Goal: Task Accomplishment & Management: Manage account settings

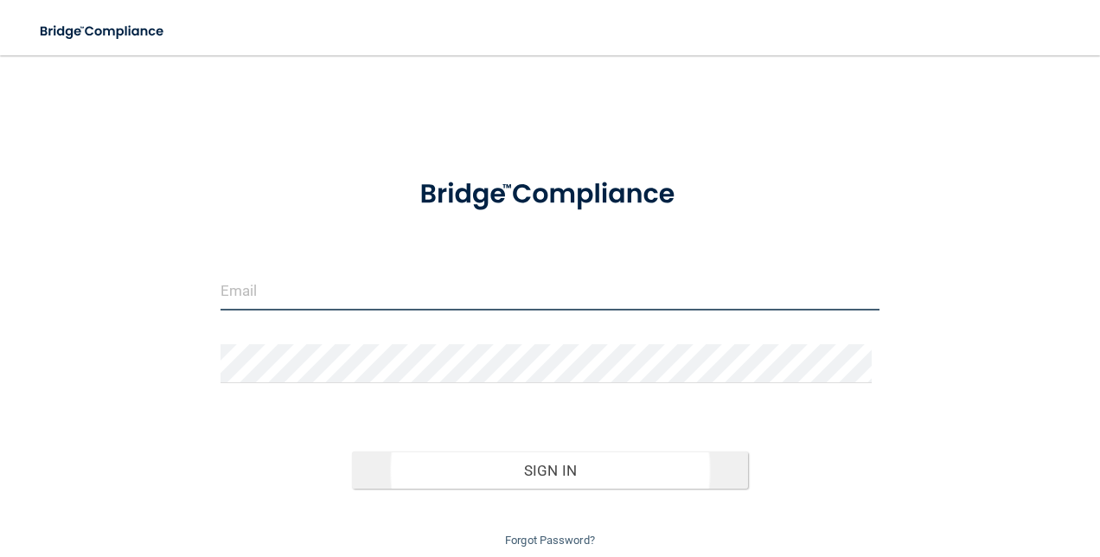
type input "[EMAIL_ADDRESS][DOMAIN_NAME]"
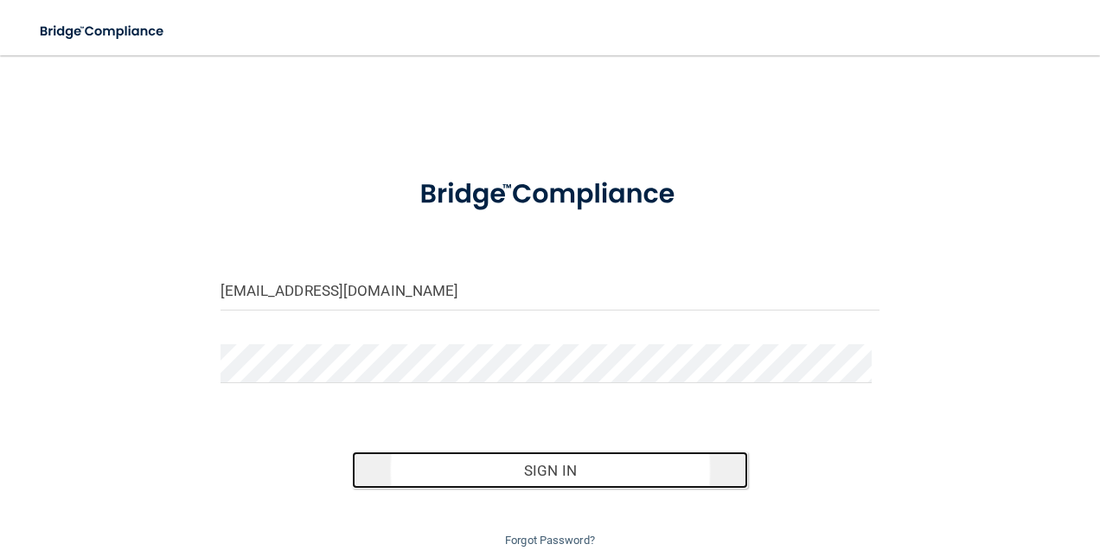
click at [585, 477] on button "Sign In" at bounding box center [550, 470] width 396 height 38
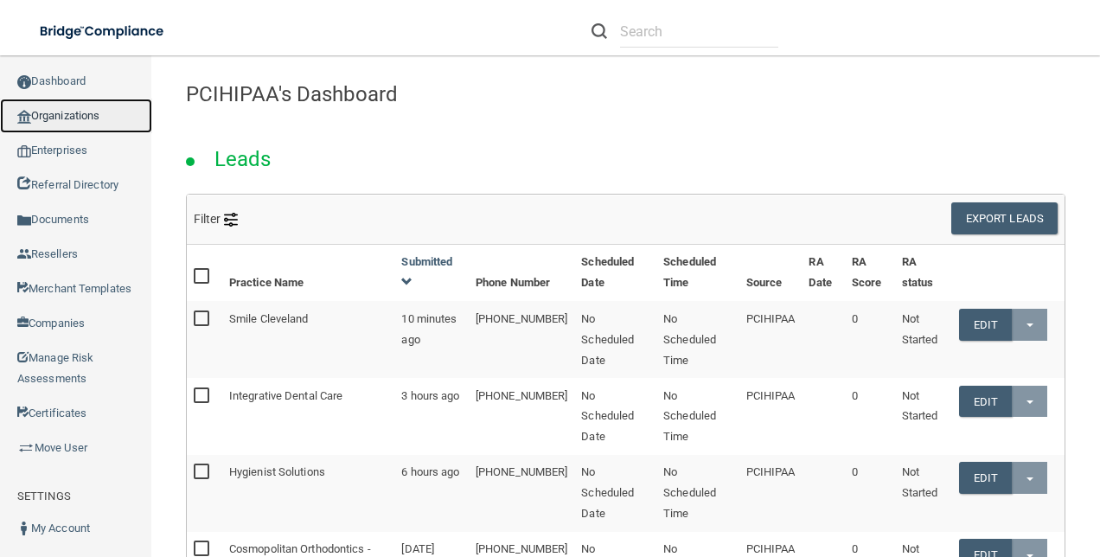
click at [85, 116] on link "Organizations" at bounding box center [76, 116] width 152 height 35
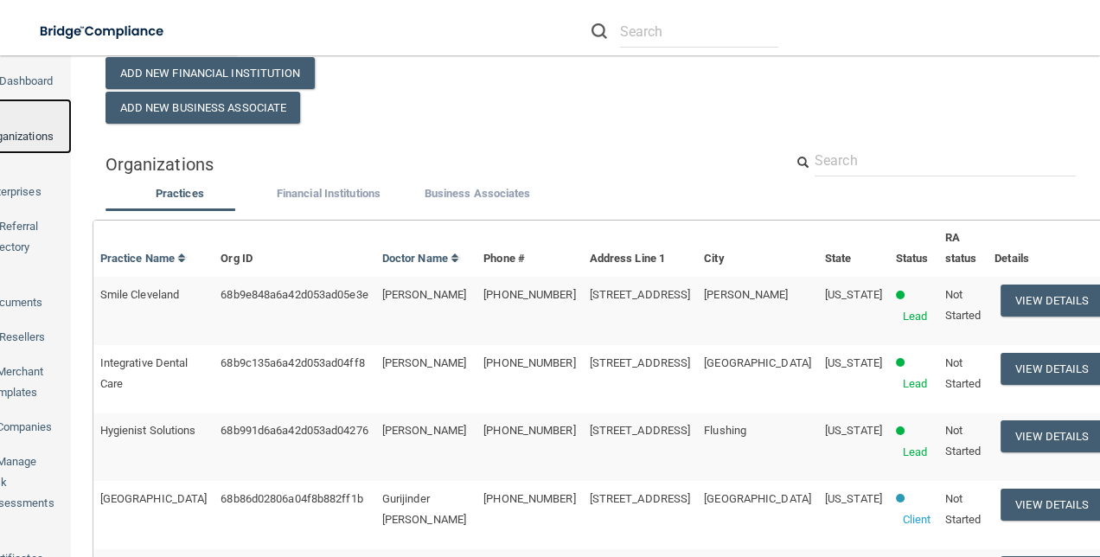
scroll to position [107, 0]
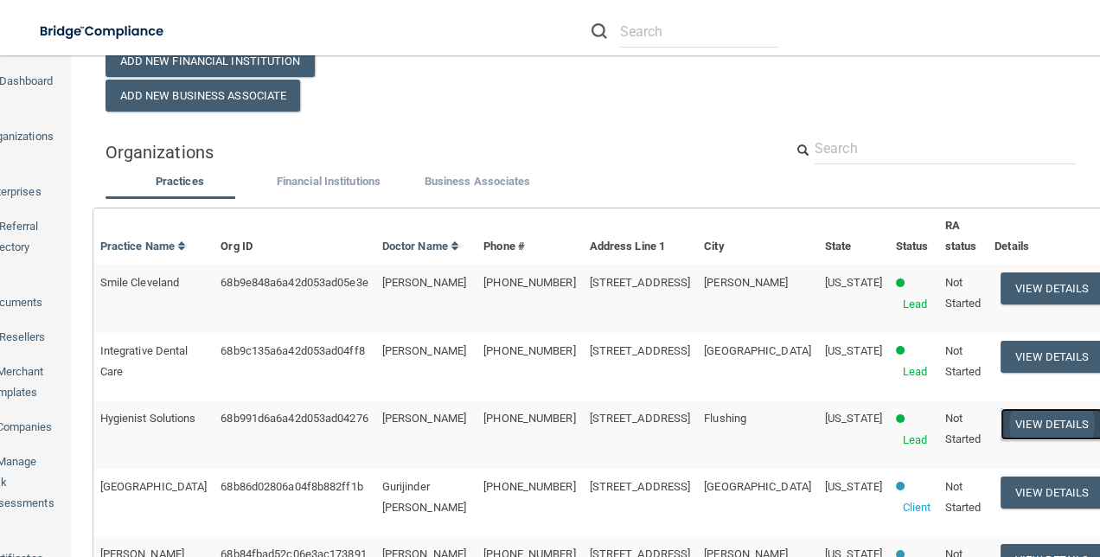
click at [1012, 430] on button "View Details" at bounding box center [1051, 424] width 102 height 32
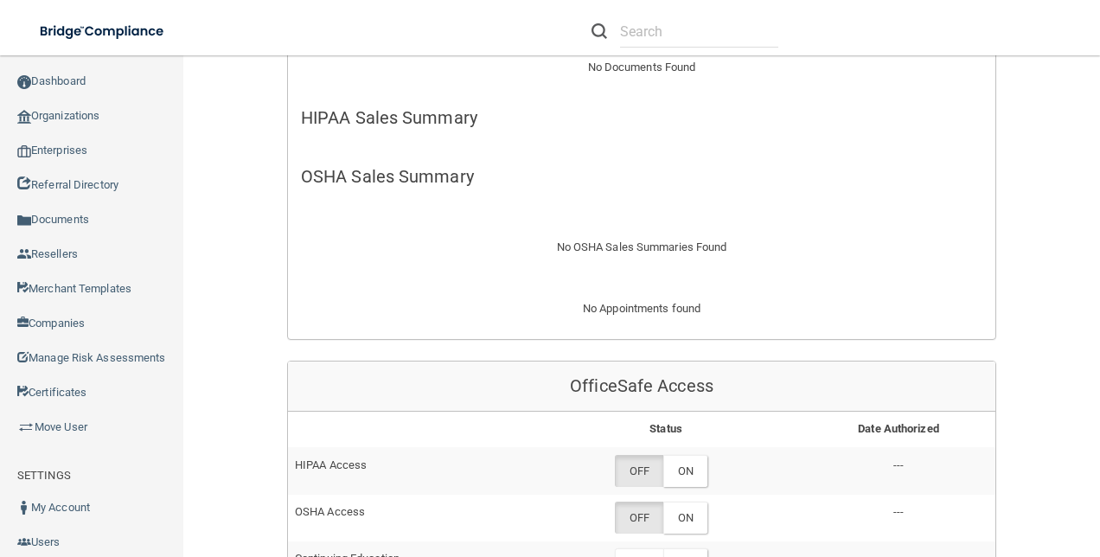
scroll to position [546, 0]
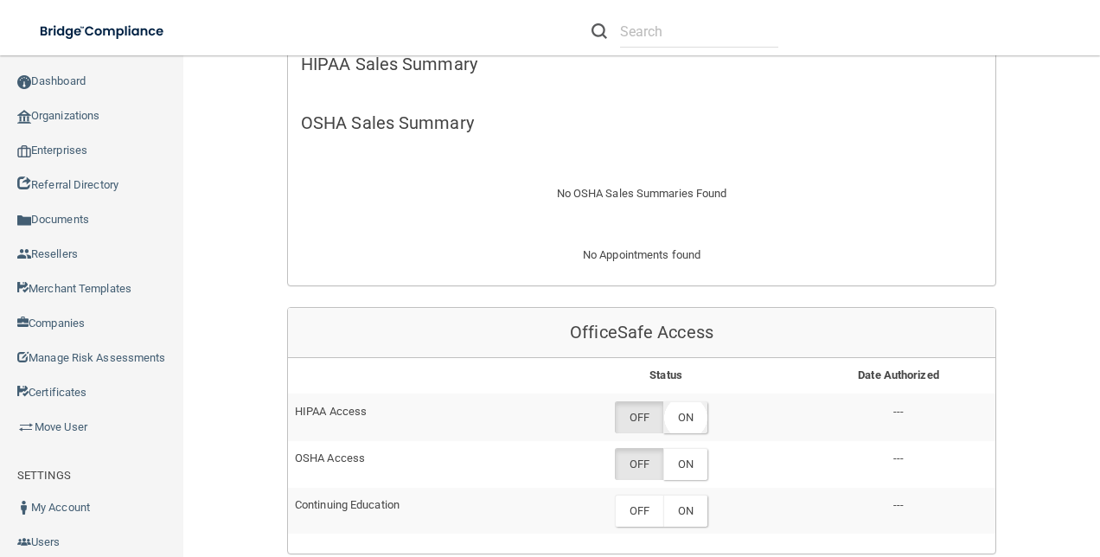
click at [686, 417] on label "ON" at bounding box center [685, 417] width 44 height 32
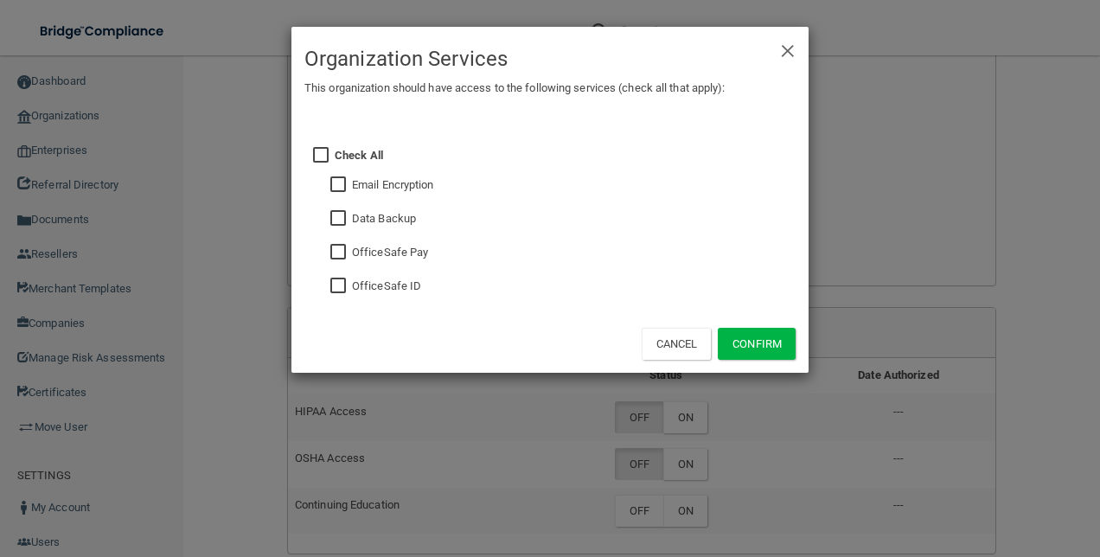
click at [347, 284] on input "checkbox" at bounding box center [340, 286] width 20 height 14
checkbox input "true"
click at [771, 343] on button "Confirm" at bounding box center [757, 344] width 78 height 32
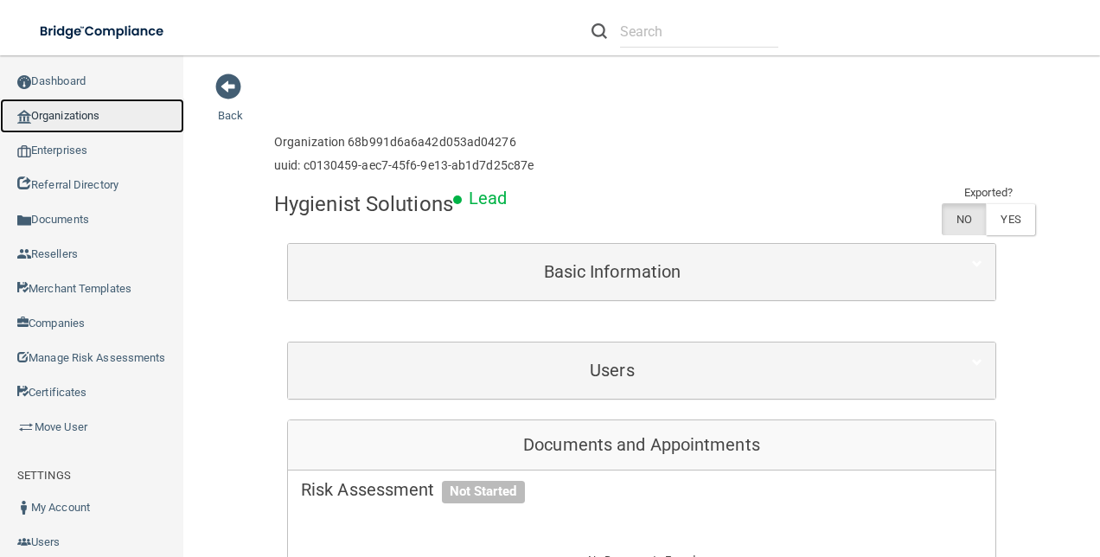
click at [81, 117] on link "Organizations" at bounding box center [92, 116] width 184 height 35
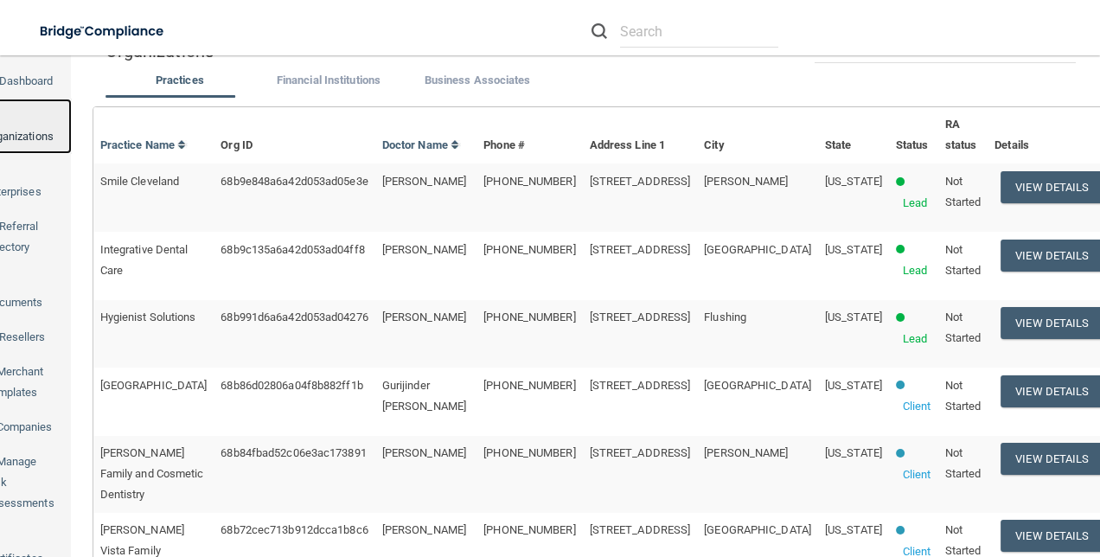
scroll to position [224, 0]
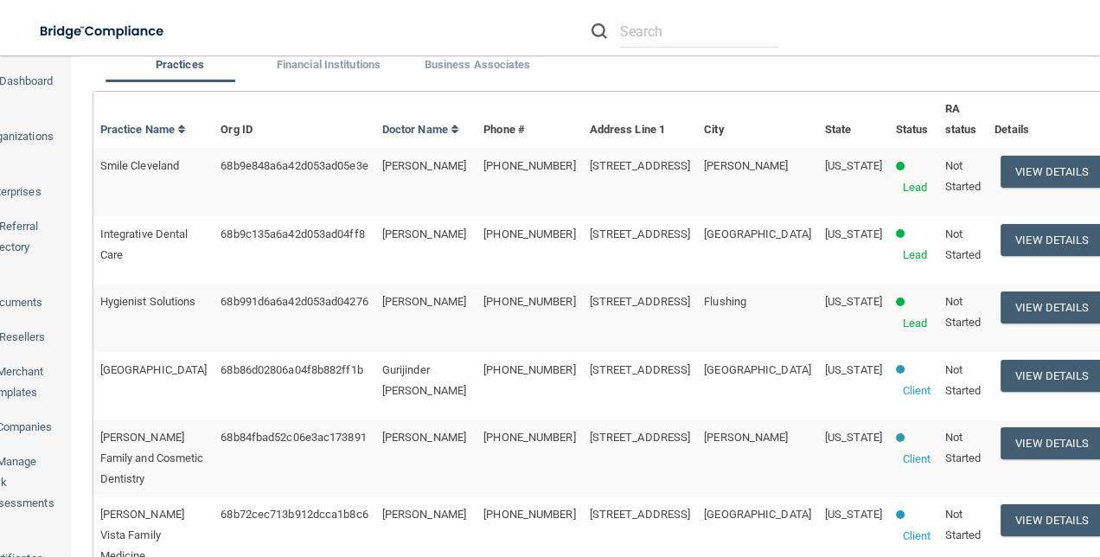
click at [987, 263] on td "View Details" at bounding box center [1048, 250] width 122 height 68
click at [1000, 244] on button "View Details" at bounding box center [1051, 240] width 102 height 32
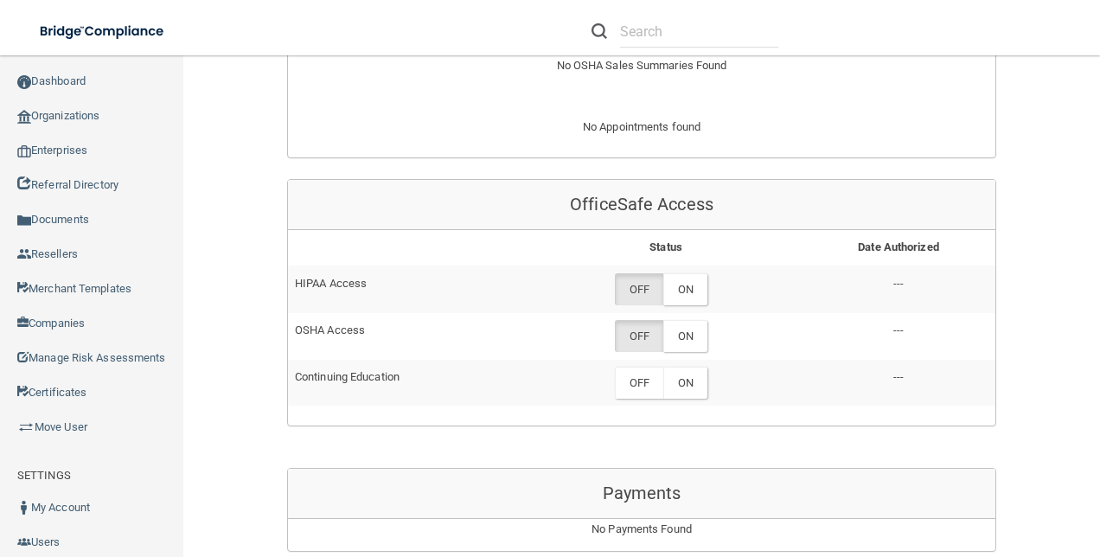
scroll to position [681, 0]
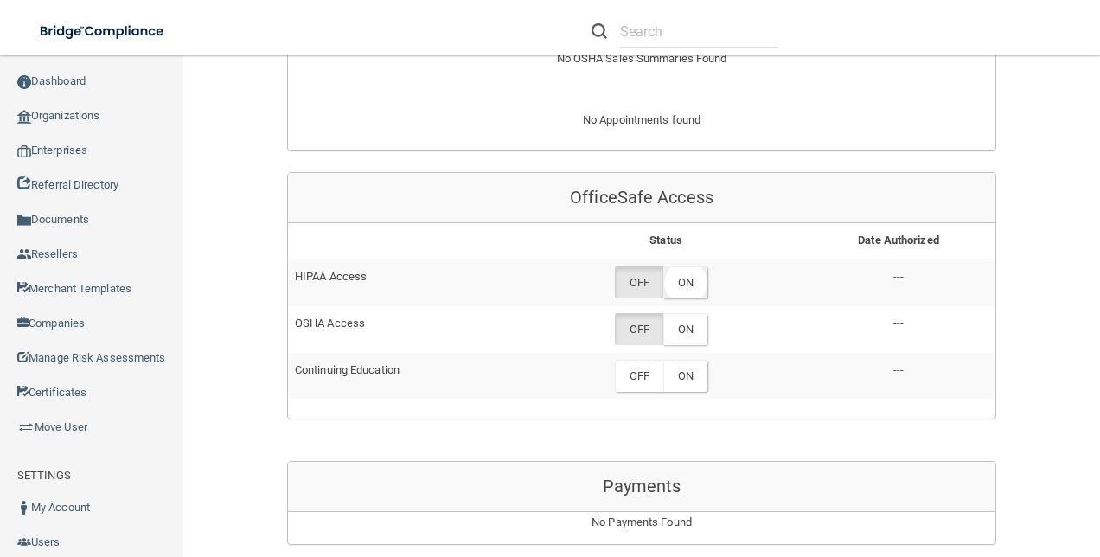
click at [683, 287] on label "ON" at bounding box center [685, 282] width 44 height 32
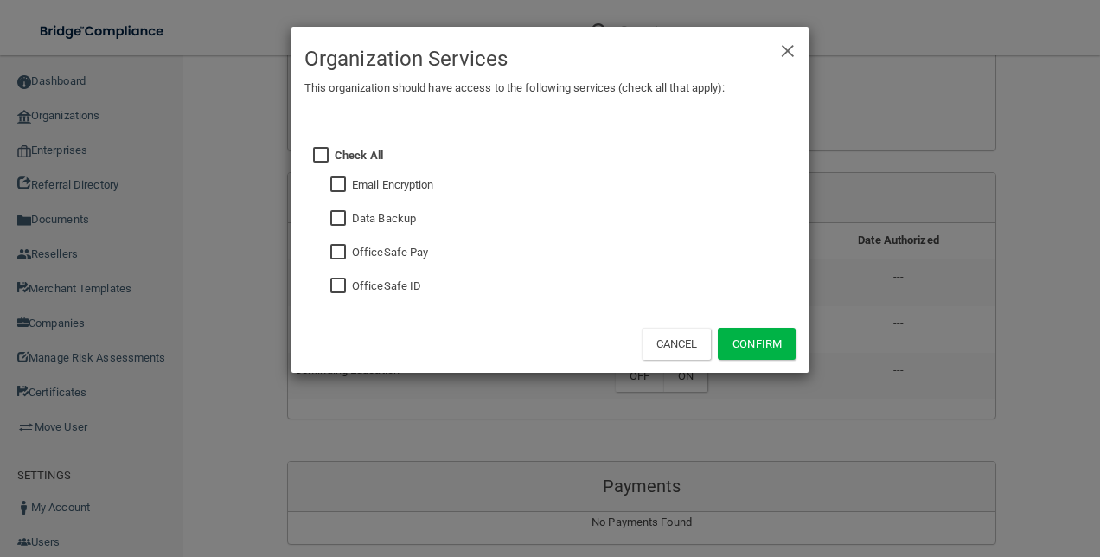
click at [342, 279] on input "checkbox" at bounding box center [340, 286] width 20 height 14
checkbox input "true"
click at [744, 345] on button "Confirm" at bounding box center [757, 344] width 78 height 32
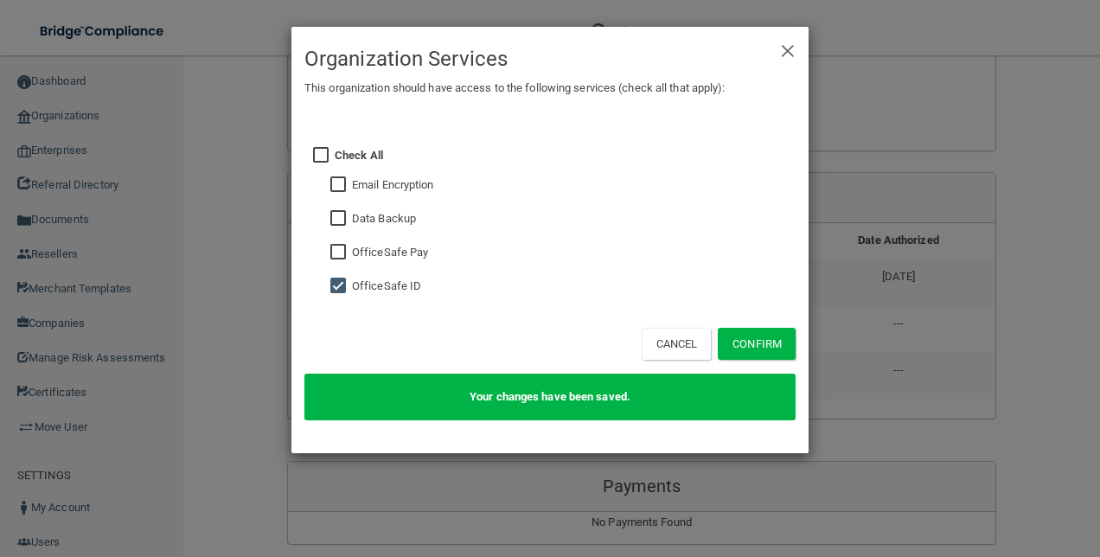
click at [343, 214] on input "checkbox" at bounding box center [340, 219] width 20 height 14
checkbox input "true"
click at [759, 349] on button "Confirm" at bounding box center [757, 344] width 78 height 32
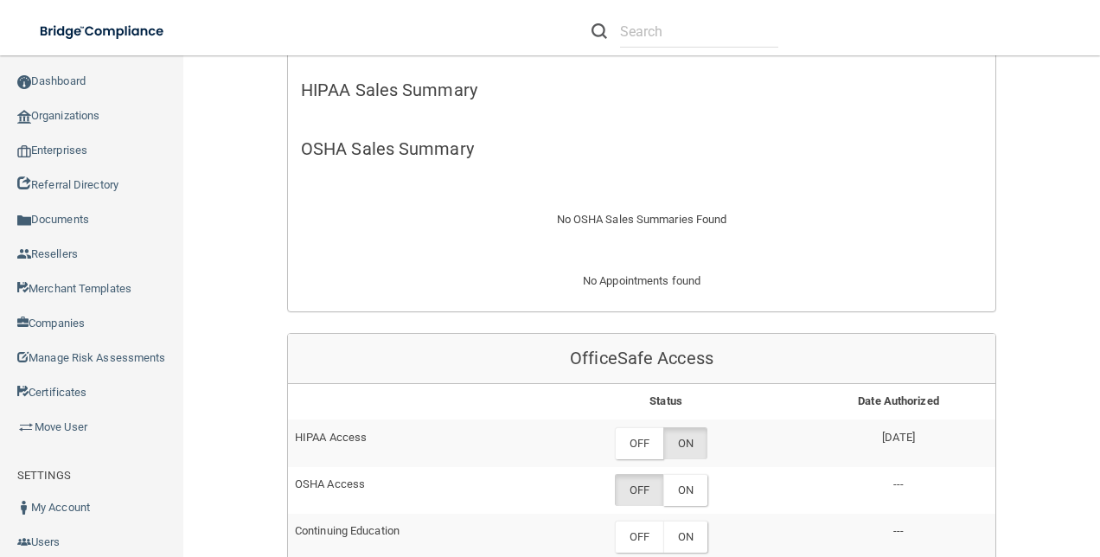
scroll to position [546, 0]
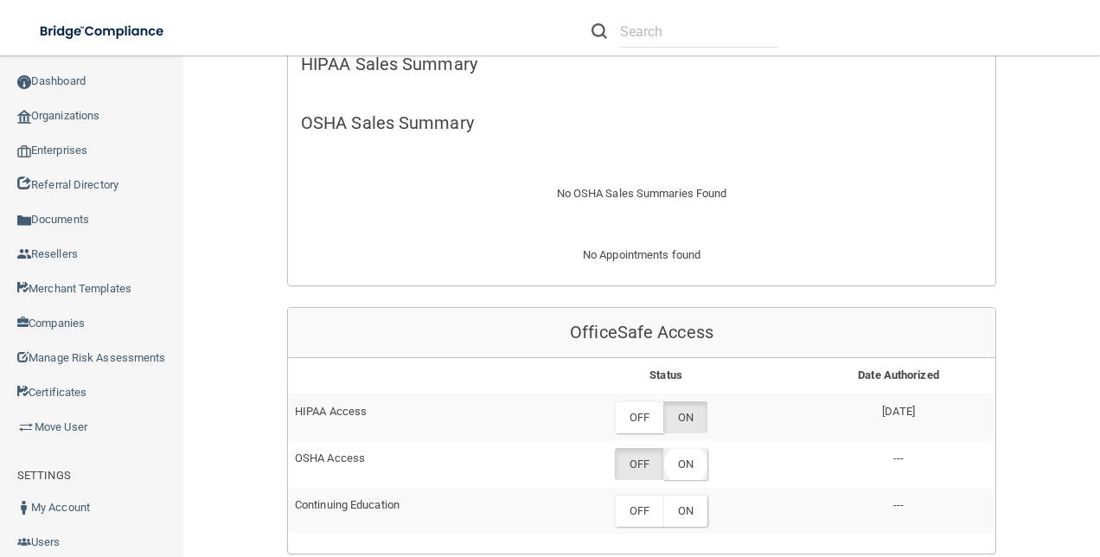
click at [680, 454] on label "ON" at bounding box center [685, 464] width 44 height 32
